Goal: Information Seeking & Learning: Learn about a topic

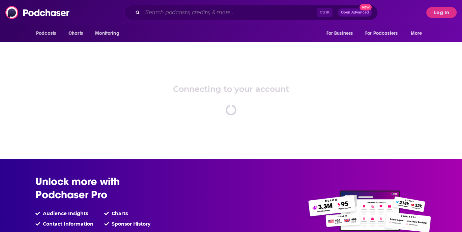
click at [192, 12] on input "Search podcasts, credits, & more..." at bounding box center [230, 12] width 174 height 11
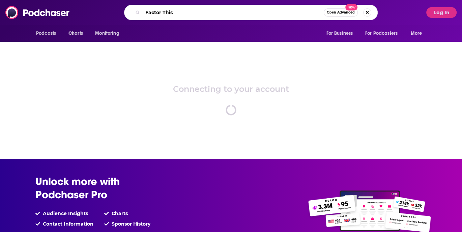
type input "Factor This"
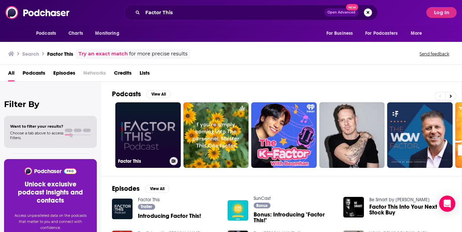
click at [169, 127] on link "Factor This" at bounding box center [147, 134] width 65 height 65
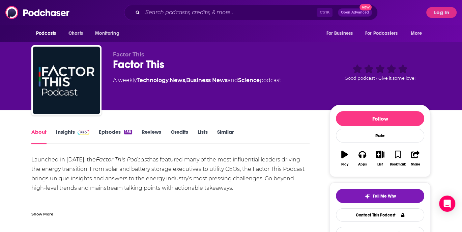
click at [63, 131] on link "Insights" at bounding box center [72, 136] width 33 height 16
